Goal: Find specific page/section: Find specific page/section

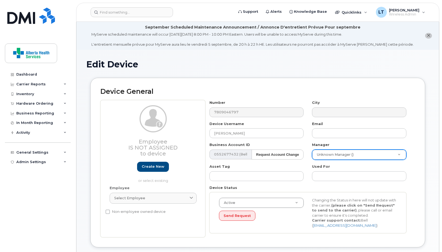
click at [297, 84] on div "Device General Employee Is not assigned to device Create new or select existing…" at bounding box center [257, 163] width 335 height 170
click at [429, 35] on icon "close notification" at bounding box center [429, 36] width 4 height 4
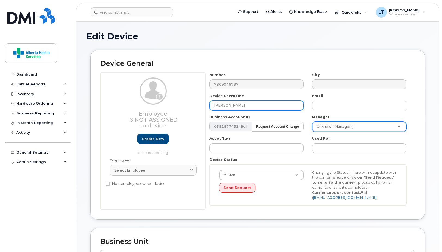
drag, startPoint x: 253, startPoint y: 105, endPoint x: 210, endPoint y: 101, distance: 43.5
click at [210, 101] on div "Device Username [PERSON_NAME]" at bounding box center [257, 101] width 103 height 17
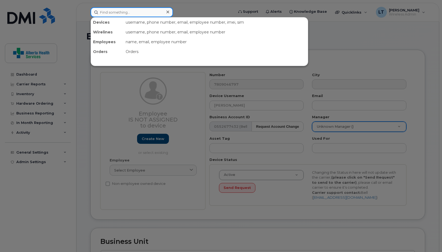
click at [109, 11] on input at bounding box center [132, 12] width 83 height 10
paste input "[PERSON_NAME]"
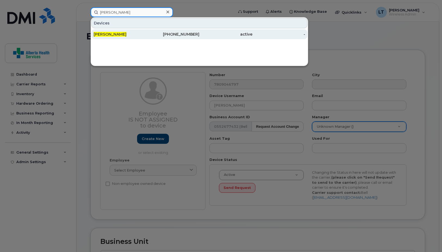
type input "[PERSON_NAME]"
click at [115, 32] on div "[PERSON_NAME]" at bounding box center [120, 34] width 53 height 5
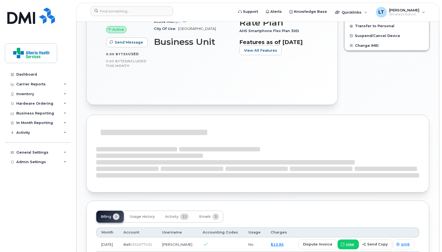
scroll to position [54, 0]
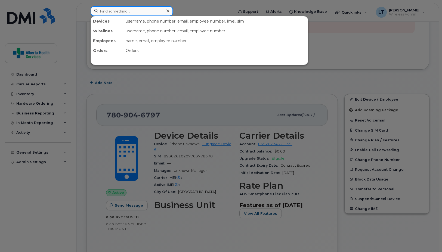
click at [135, 11] on input at bounding box center [132, 11] width 83 height 10
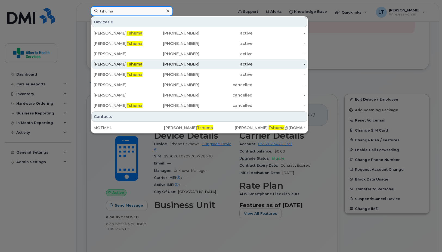
type input "tshuma"
click at [124, 65] on div "[PERSON_NAME]" at bounding box center [120, 64] width 53 height 5
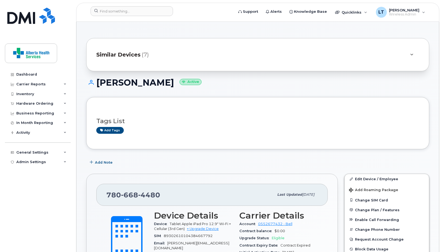
click at [196, 51] on div "Similar Devices (7)" at bounding box center [250, 54] width 308 height 13
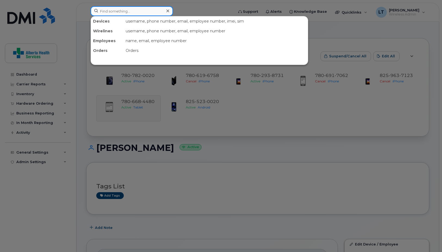
click at [121, 7] on input at bounding box center [132, 11] width 83 height 10
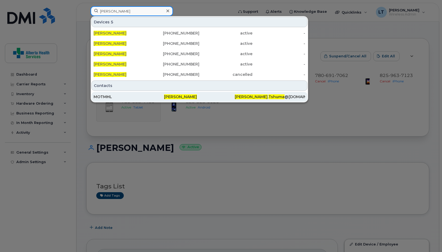
type input "leslie tshuma"
click at [154, 97] on div "MOTMHL" at bounding box center [129, 96] width 71 height 5
